Goal: Information Seeking & Learning: Learn about a topic

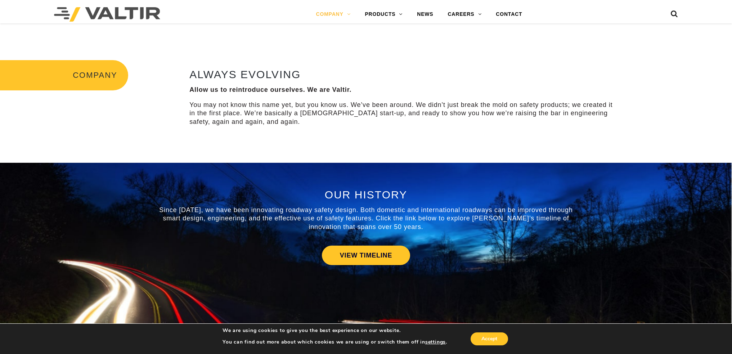
scroll to position [288, 0]
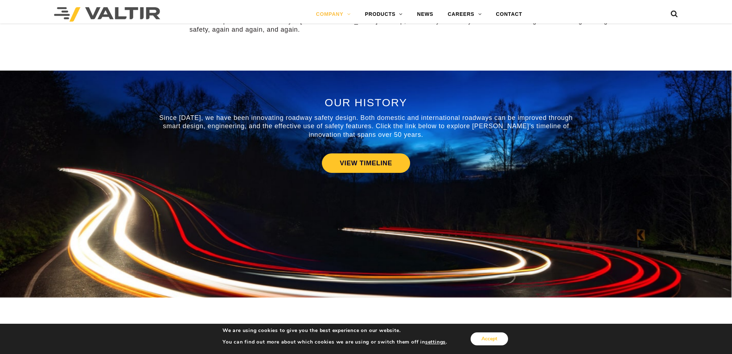
click at [486, 339] on button "Accept" at bounding box center [489, 339] width 37 height 13
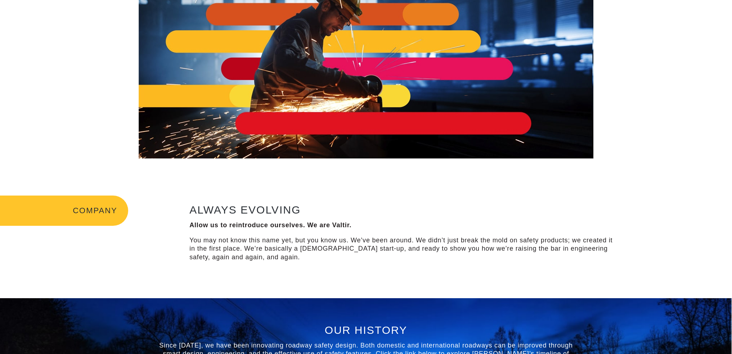
scroll to position [0, 0]
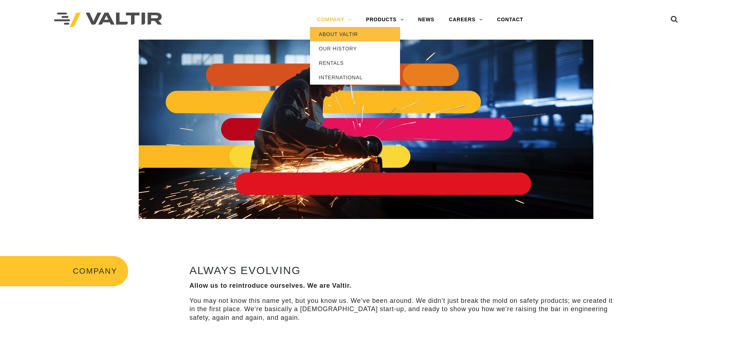
click at [334, 34] on link "ABOUT VALTIR" at bounding box center [355, 34] width 90 height 14
click at [337, 51] on link "OUR HISTORY" at bounding box center [355, 48] width 90 height 14
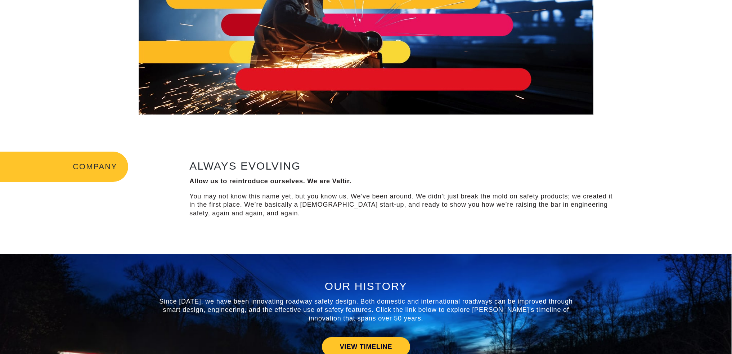
scroll to position [108, 0]
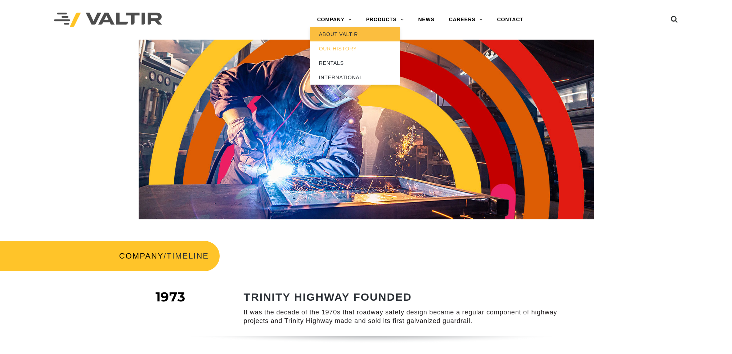
click at [337, 36] on link "ABOUT VALTIR" at bounding box center [355, 34] width 90 height 14
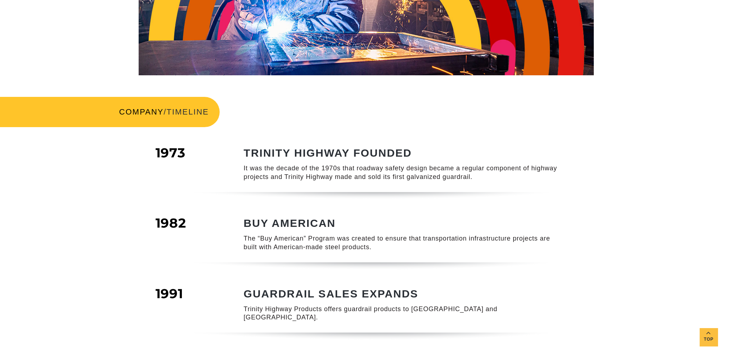
scroll to position [396, 0]
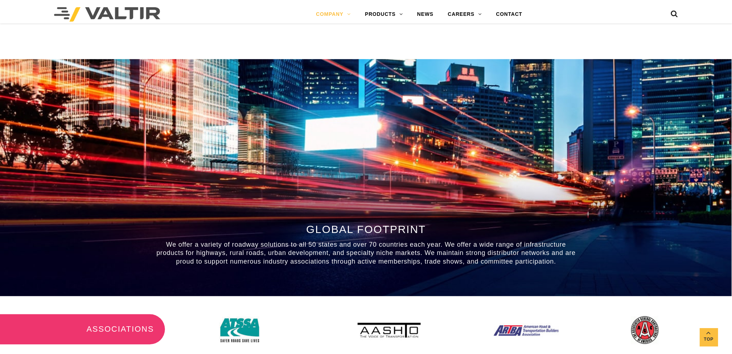
scroll to position [648, 0]
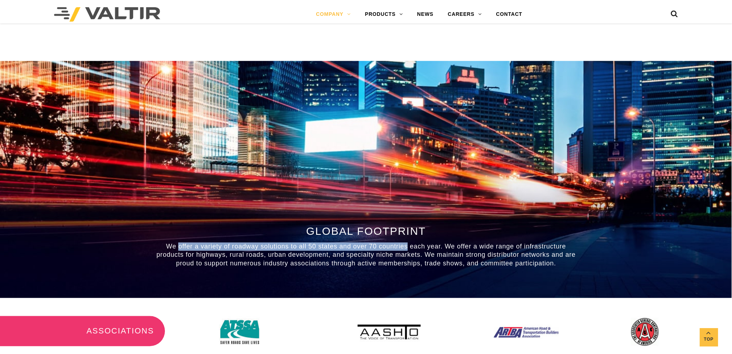
drag, startPoint x: 179, startPoint y: 246, endPoint x: 407, endPoint y: 249, distance: 227.7
click at [407, 249] on span "We offer a variety of roadway solutions to all 50 states and over 70 countries …" at bounding box center [366, 255] width 419 height 24
copy span "offer a variety of roadway solutions to all 50 states and over 70 countries"
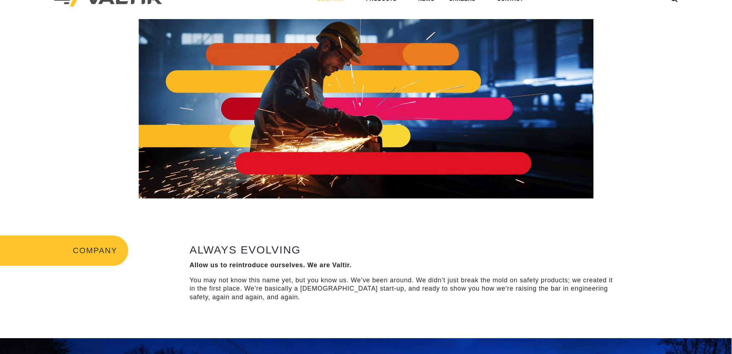
scroll to position [0, 0]
